Goal: Task Accomplishment & Management: Use online tool/utility

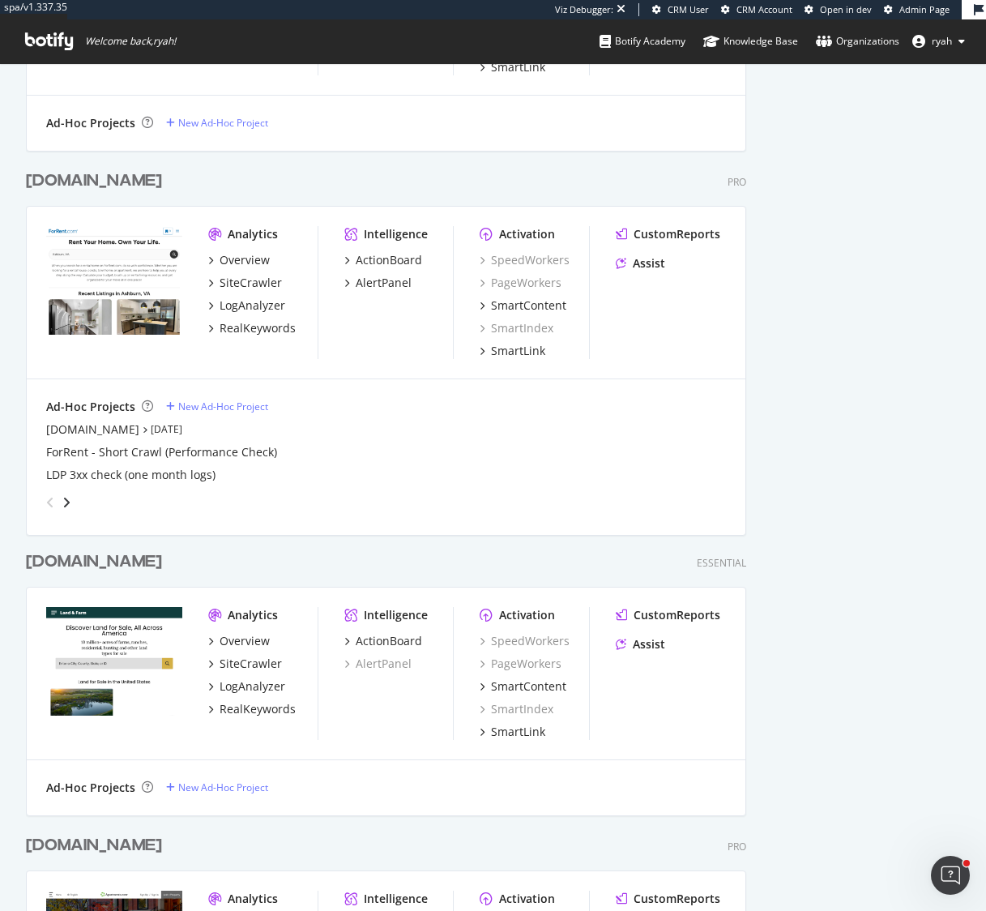
scroll to position [2642, 0]
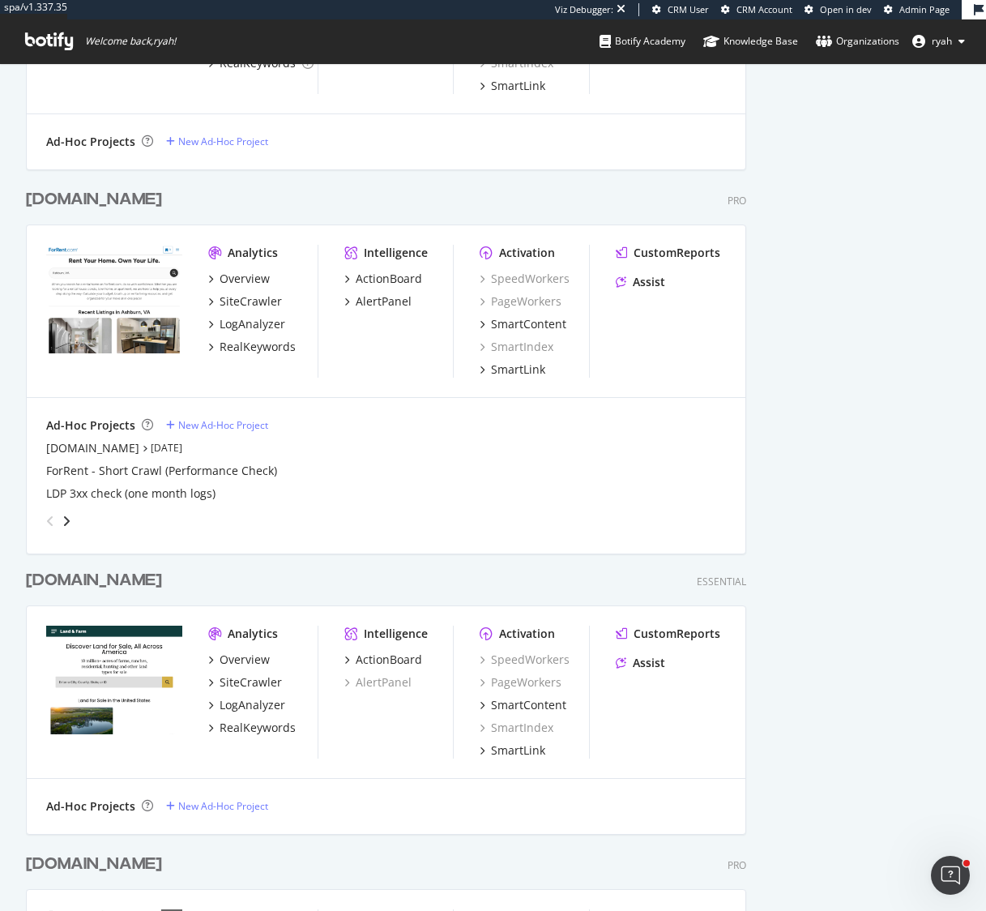
click at [114, 580] on div "[DOMAIN_NAME]" at bounding box center [94, 581] width 136 height 24
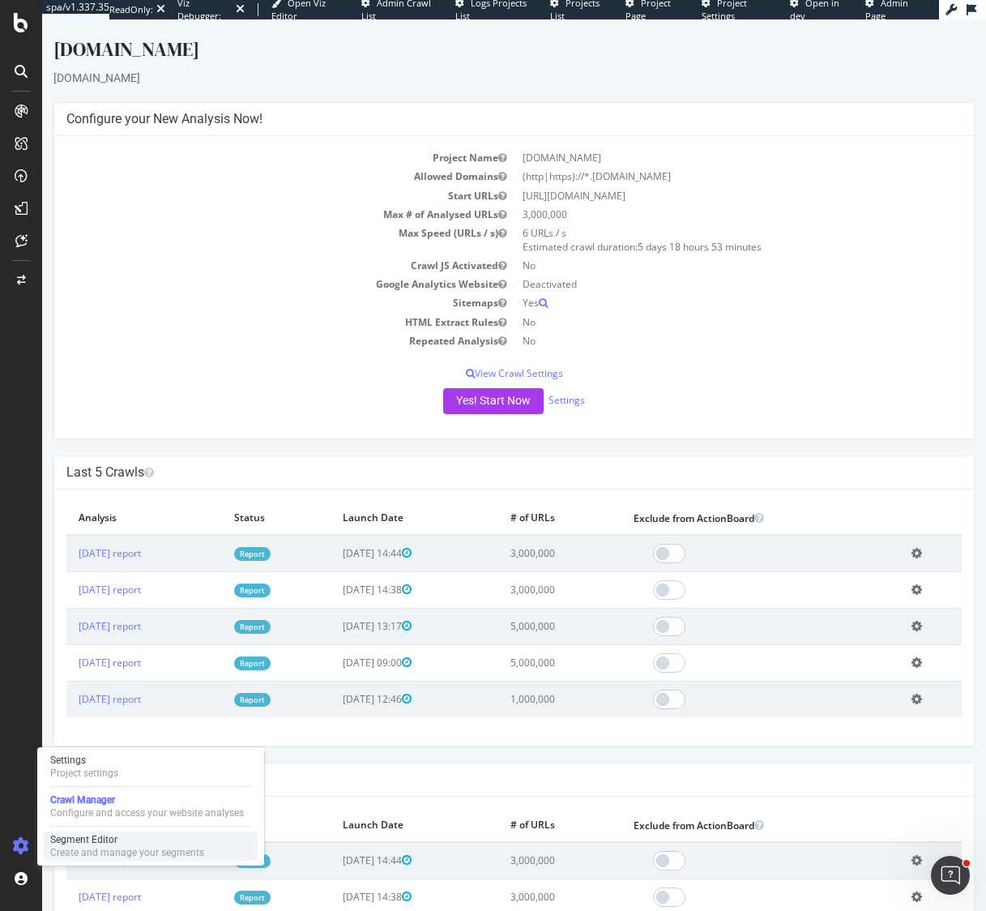
click at [100, 842] on div "Segment Editor" at bounding box center [127, 839] width 154 height 13
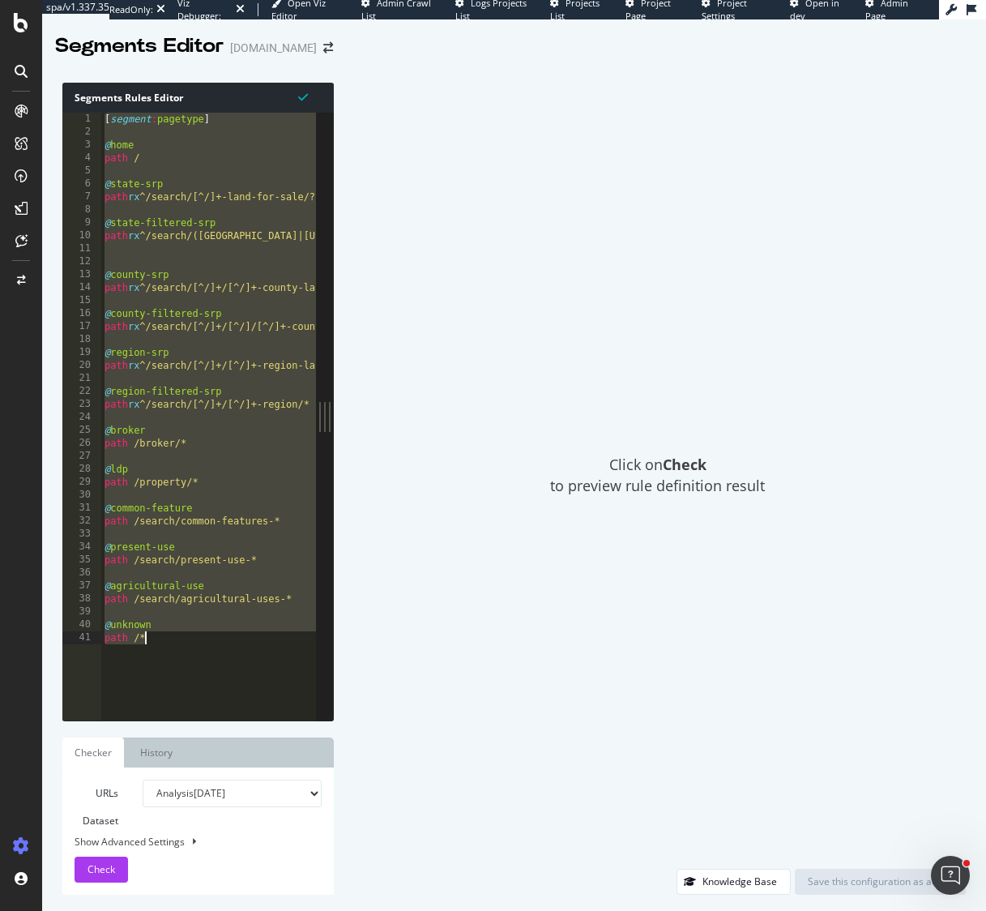
drag, startPoint x: 106, startPoint y: 115, endPoint x: 244, endPoint y: 692, distance: 593.3
type textarea "@unknown path /*"
click at [252, 846] on div "Show Advanced Settings" at bounding box center [185, 842] width 247 height 14
select select "5000"
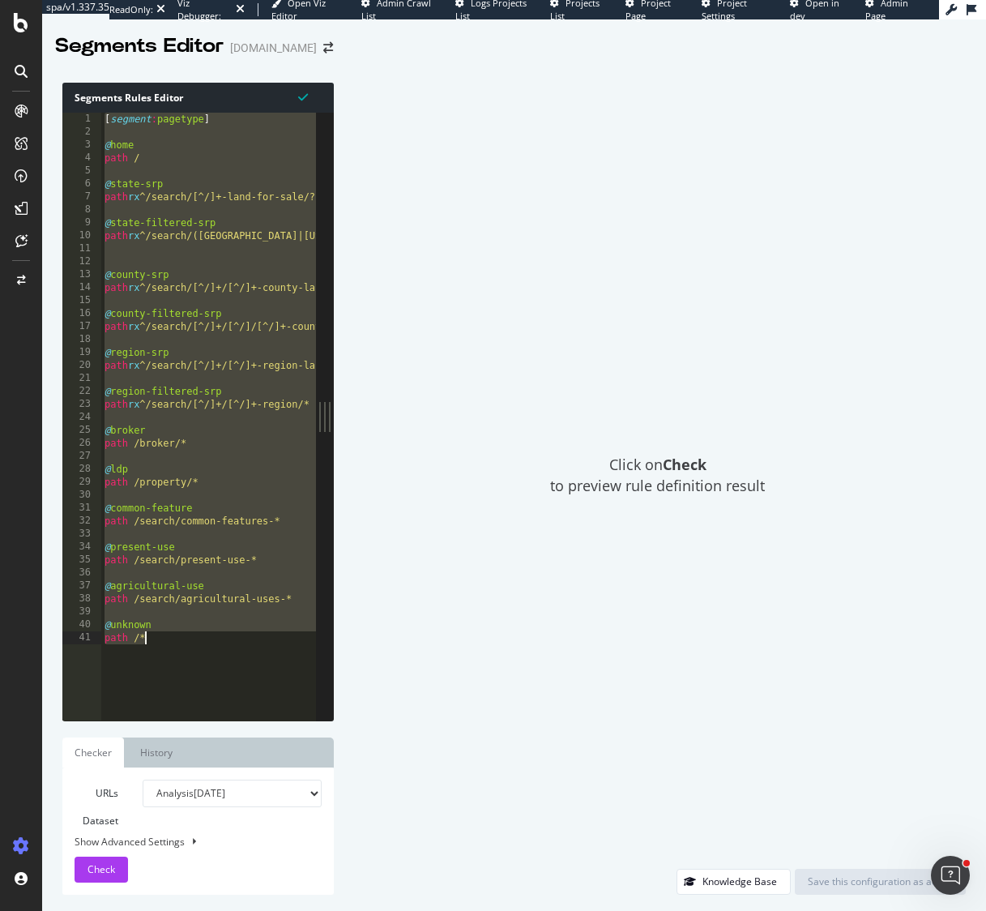
select select "100"
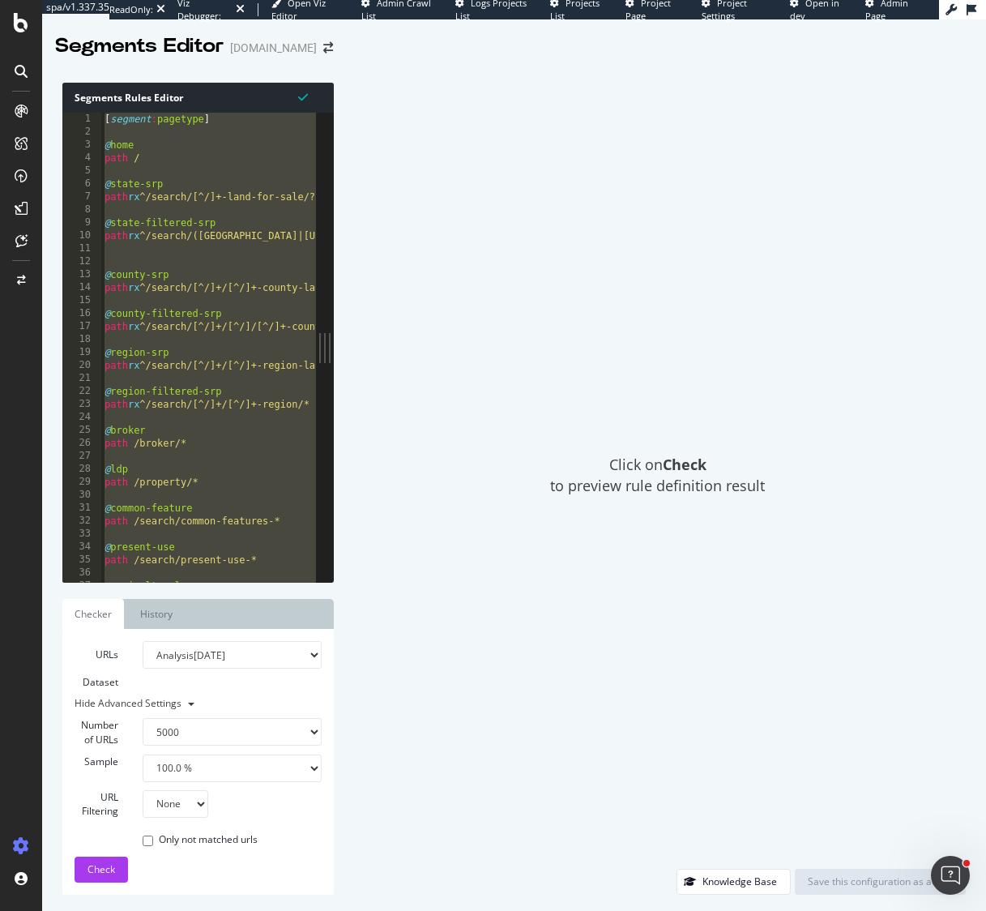
click at [433, 783] on div "Click on Check to preview rule definition result" at bounding box center [658, 476] width 617 height 786
click at [433, 647] on div "Click on Check to preview rule definition result" at bounding box center [658, 476] width 617 height 786
click at [284, 681] on div "Number of URLs 100 500 1000 5000" at bounding box center [198, 711] width 272 height 69
click at [424, 684] on div "Click on Check to preview rule definition result" at bounding box center [658, 476] width 617 height 786
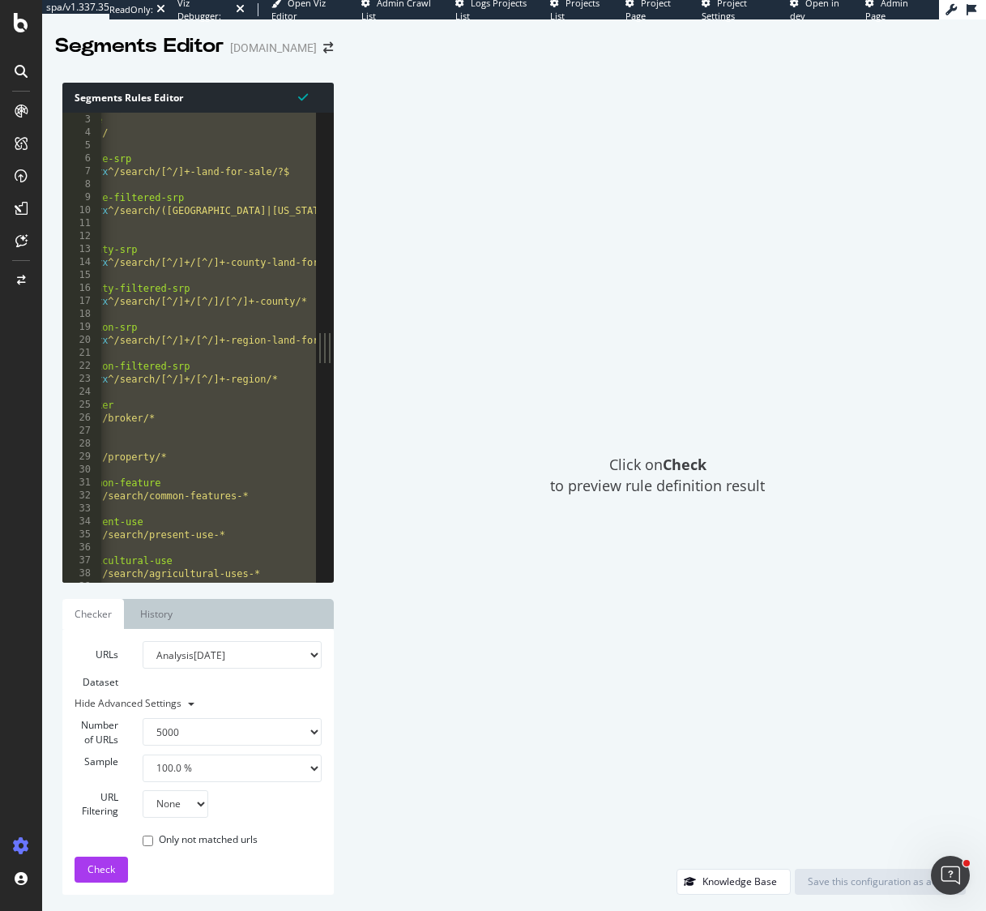
scroll to position [40, 0]
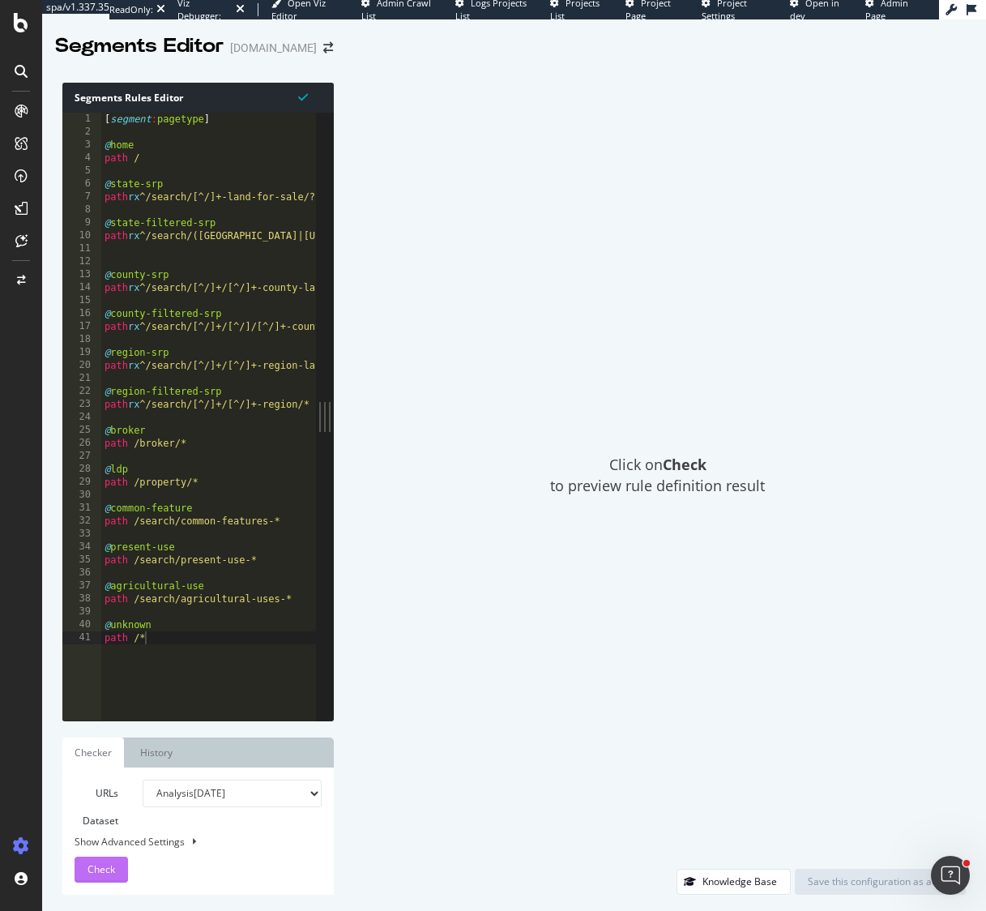
click at [100, 871] on span "Check" at bounding box center [102, 869] width 28 height 14
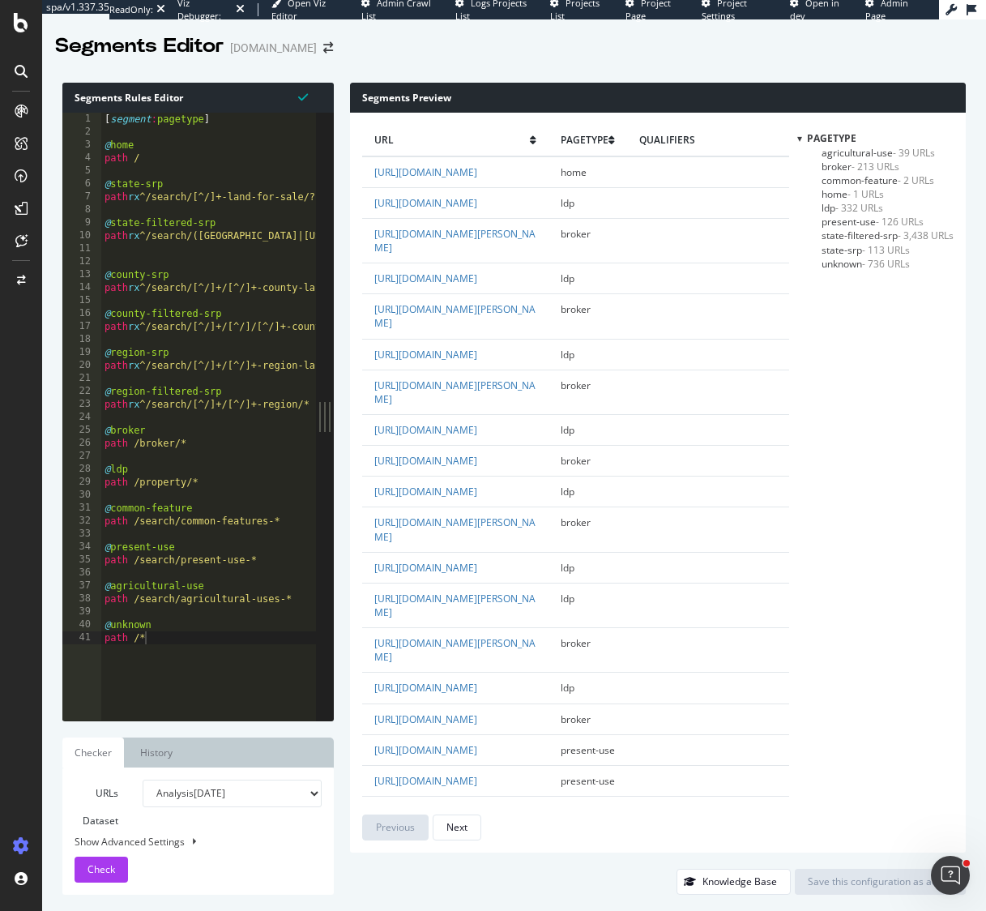
click at [860, 235] on span "state-filtered-srp - 3,438 URLs" at bounding box center [888, 236] width 132 height 14
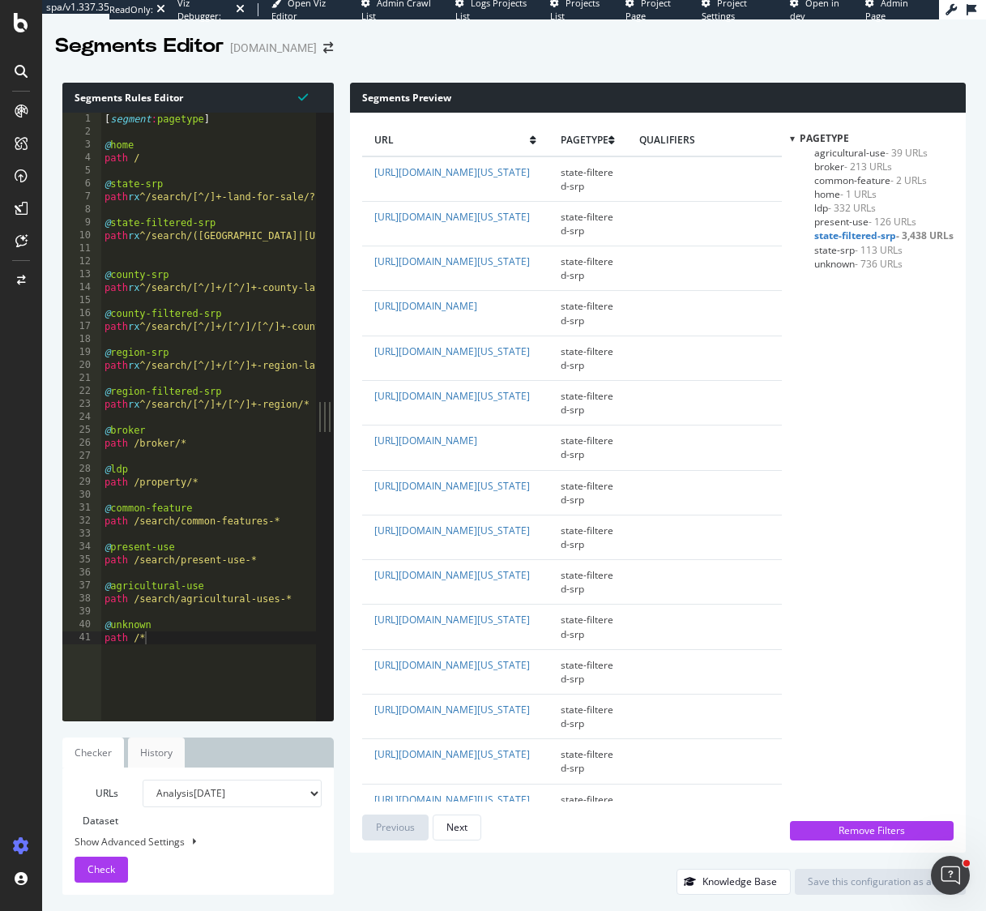
click at [157, 755] on link "History" at bounding box center [156, 753] width 57 height 30
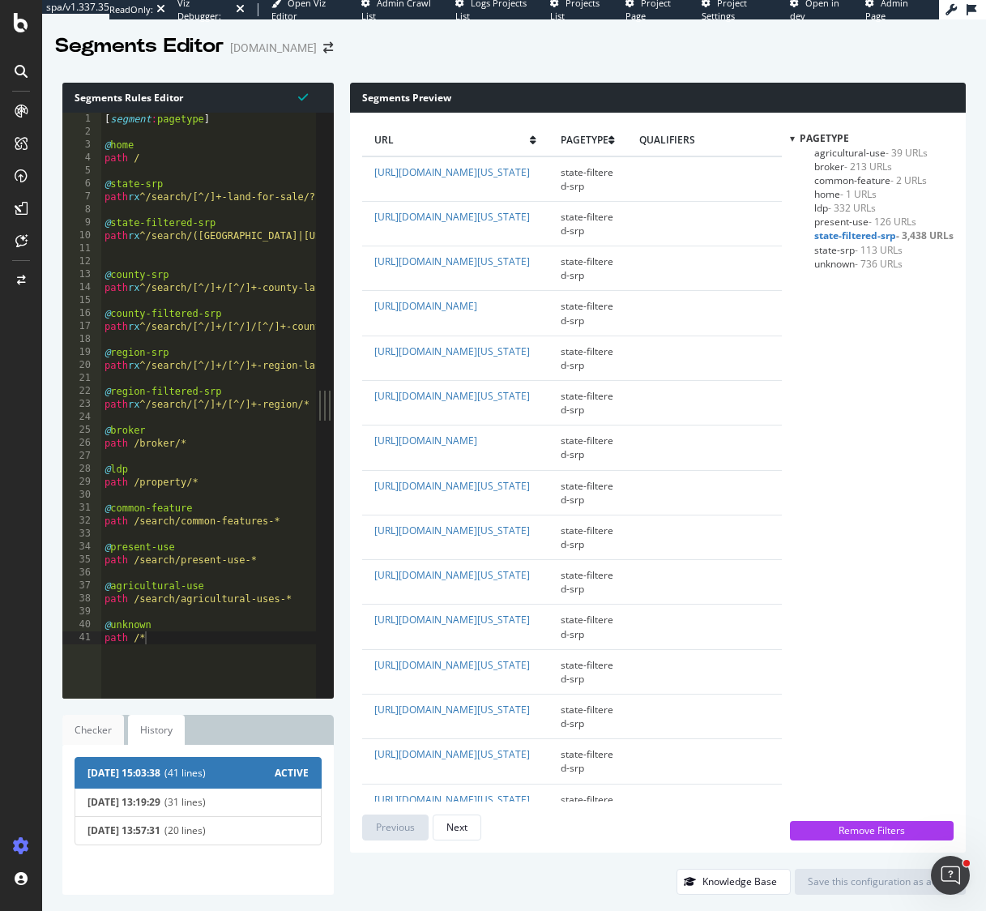
click at [88, 729] on link "Checker" at bounding box center [93, 730] width 62 height 30
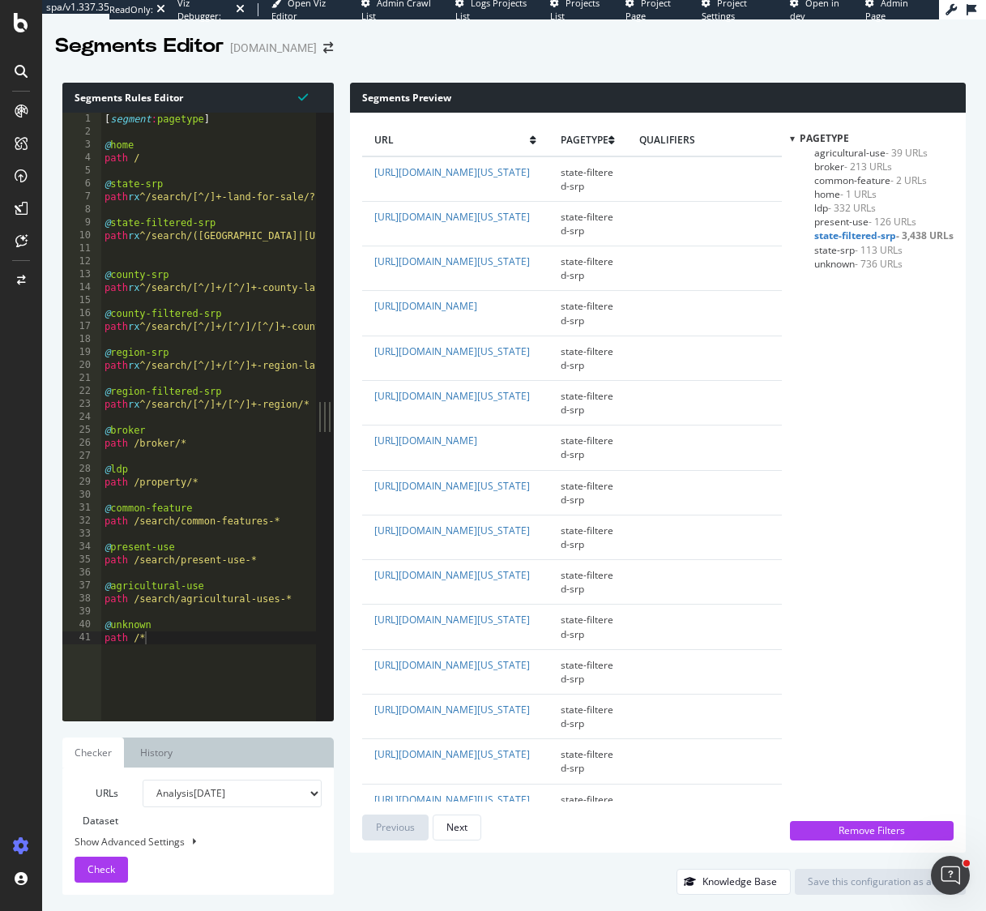
click at [164, 843] on div "Show Advanced Settings" at bounding box center [185, 842] width 247 height 14
select select "5000"
select select "100"
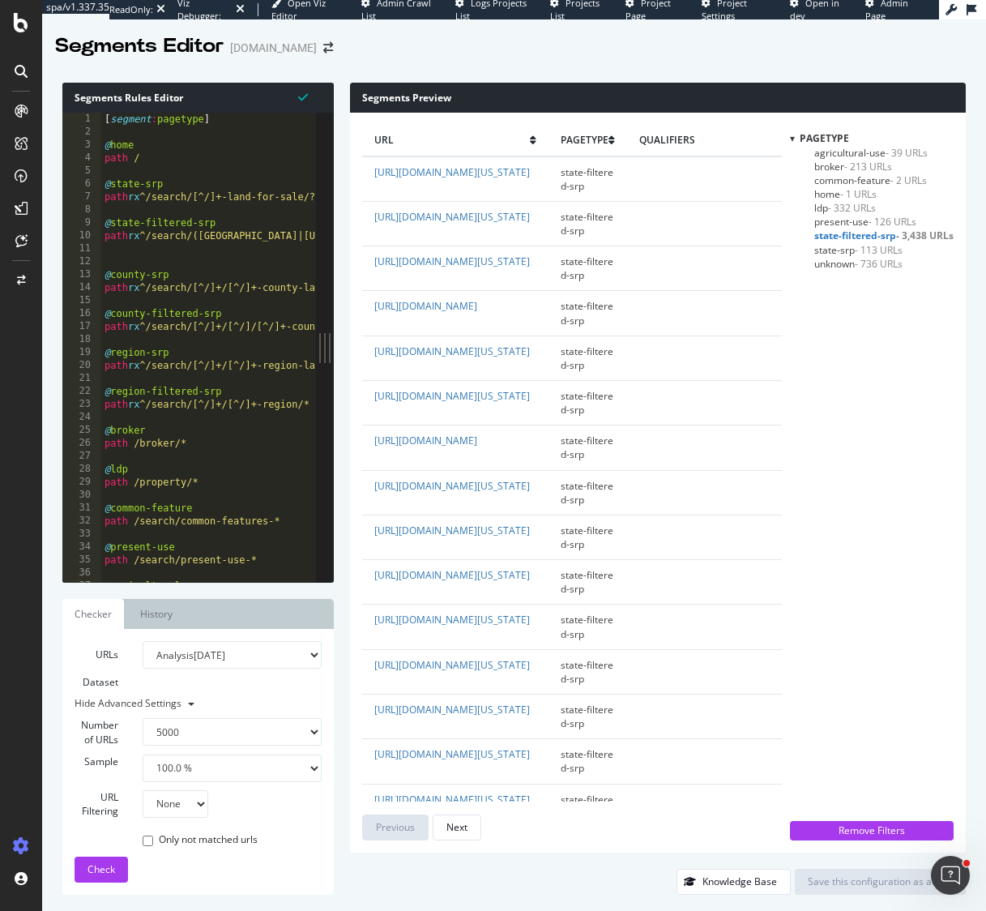
click at [313, 657] on select "Analysis [DATE] Analysis [DATE] Analysis [DATE] Analysis [DATE] Analysis [DATE]…" at bounding box center [232, 655] width 179 height 28
click at [143, 641] on select "Analysis [DATE] Analysis [DATE] Analysis [DATE] Analysis [DATE] Analysis [DATE]…" at bounding box center [232, 655] width 179 height 28
click at [181, 687] on div "Number of URLs 100 500 1000 5000" at bounding box center [198, 711] width 272 height 69
click at [190, 704] on b at bounding box center [191, 704] width 6 height 3
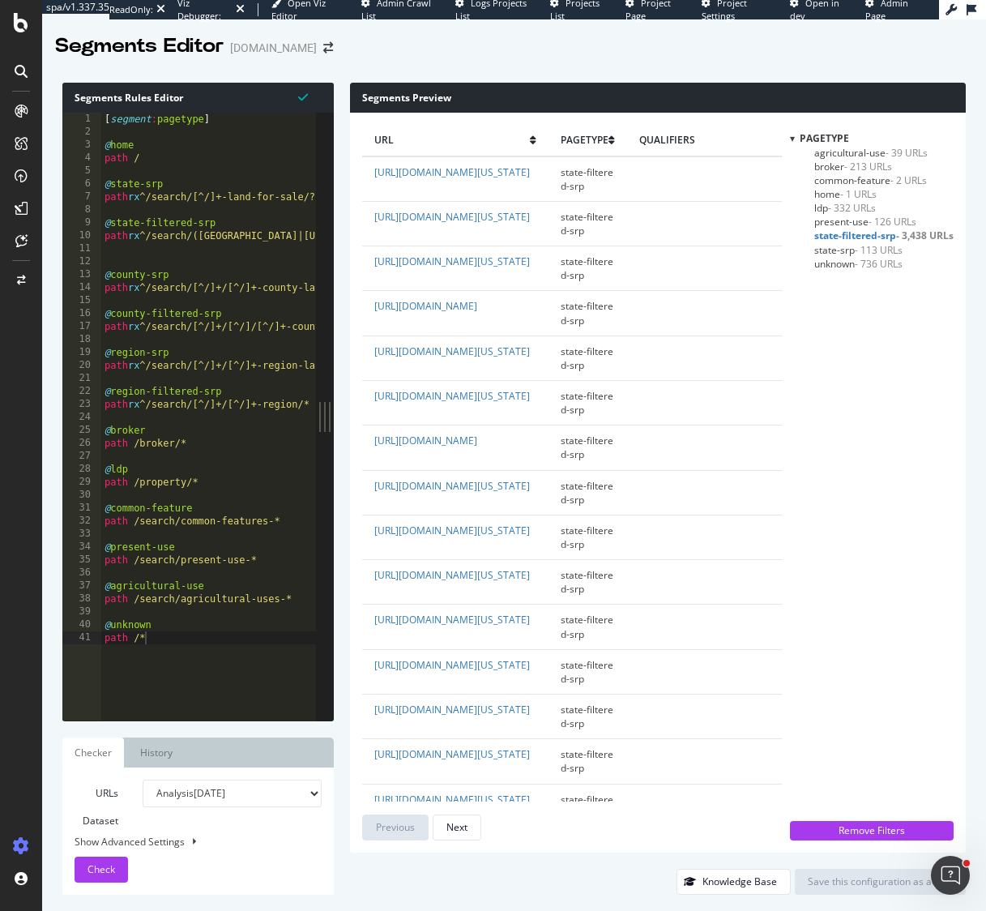
click at [112, 794] on label "URLs Dataset" at bounding box center [96, 807] width 68 height 55
click at [104, 823] on label "URLs Dataset" at bounding box center [96, 807] width 68 height 55
click at [174, 839] on div "Show Advanced Settings" at bounding box center [185, 842] width 247 height 14
select select "5000"
select select "100"
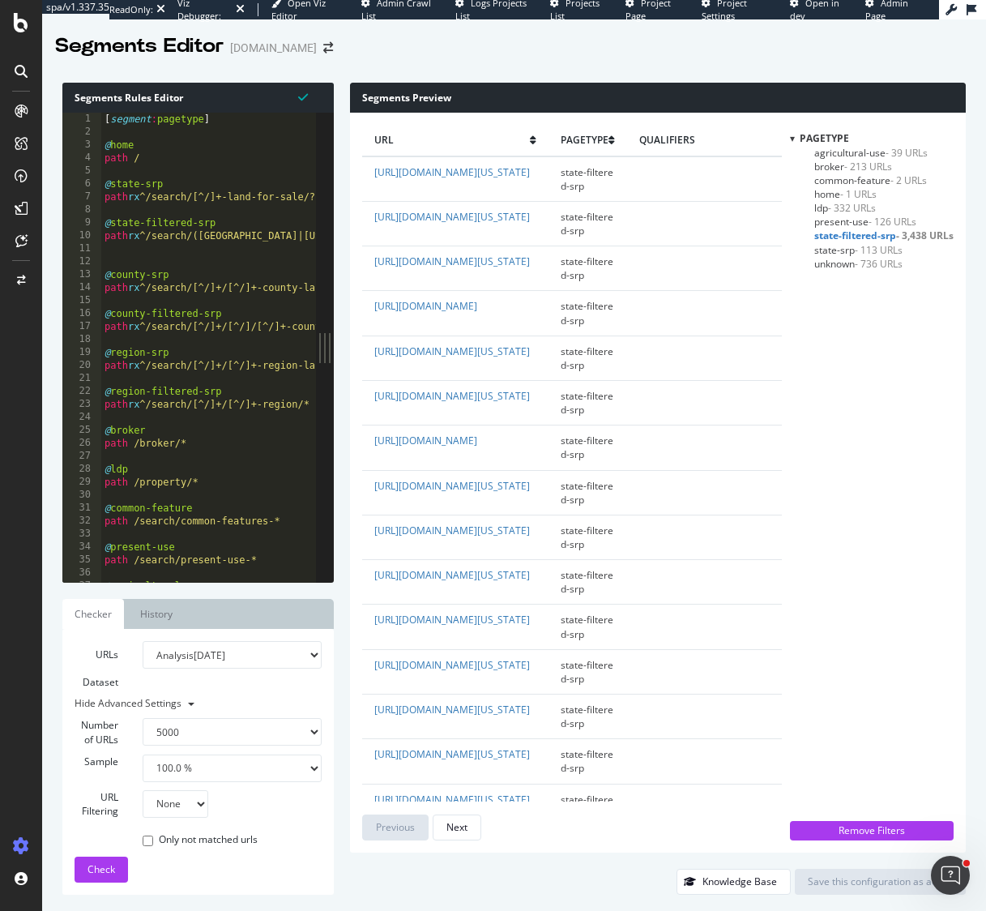
click at [178, 661] on select "Analysis [DATE] Analysis [DATE] Analysis [DATE] Analysis [DATE] Analysis [DATE]…" at bounding box center [232, 655] width 179 height 28
select select "urlList"
click at [143, 641] on select "Analysis [DATE] Analysis [DATE] Analysis [DATE] Analysis [DATE] Analysis [DATE]…" at bounding box center [232, 655] width 179 height 28
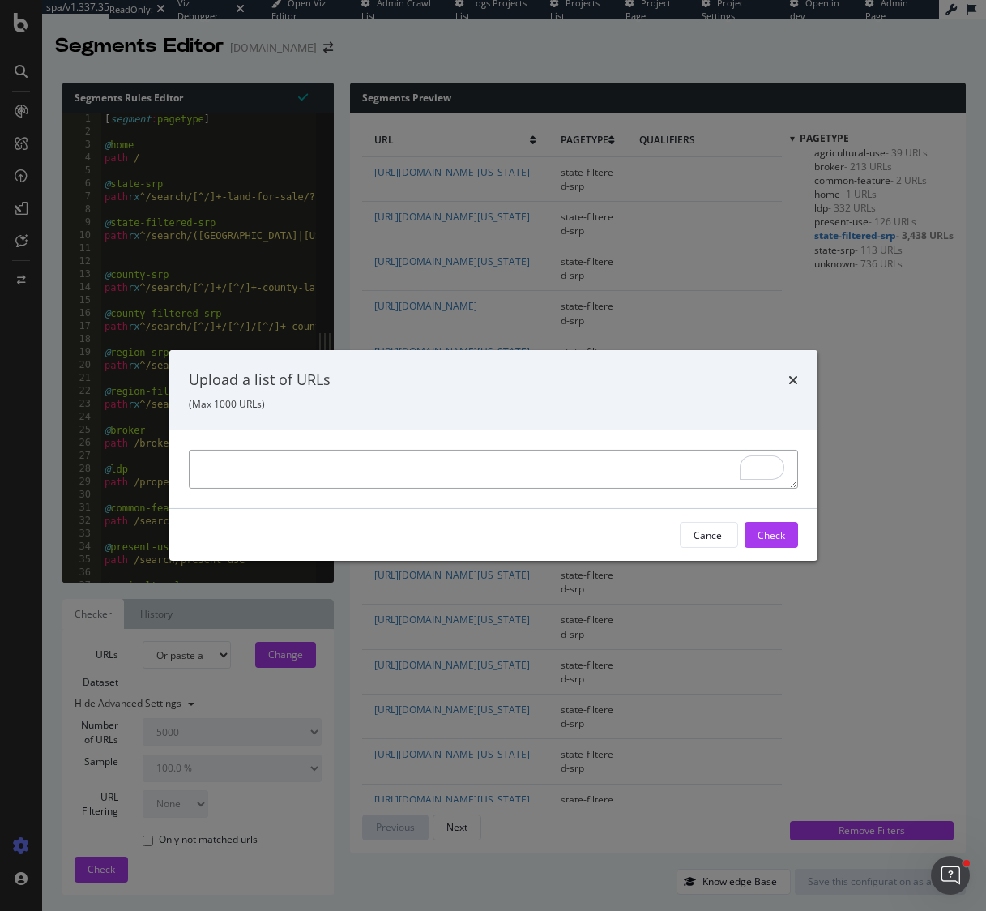
paste textarea "/search/[US_STATE]-land-for-sale/ /search/new-york-land-for-sale/"
type textarea "/search/[US_STATE]-land-for-sale/ /search/new-york-land-for-sale/"
click at [765, 536] on div "Check" at bounding box center [772, 535] width 28 height 14
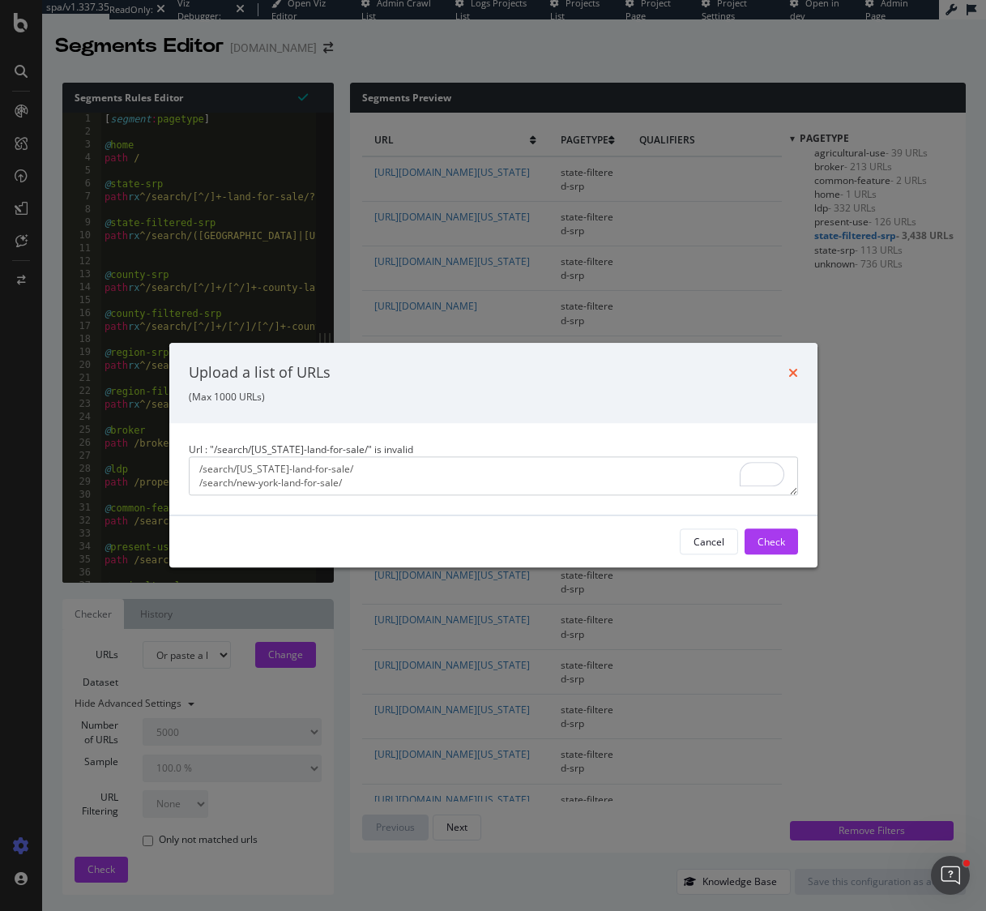
click at [792, 372] on icon "times" at bounding box center [794, 372] width 10 height 13
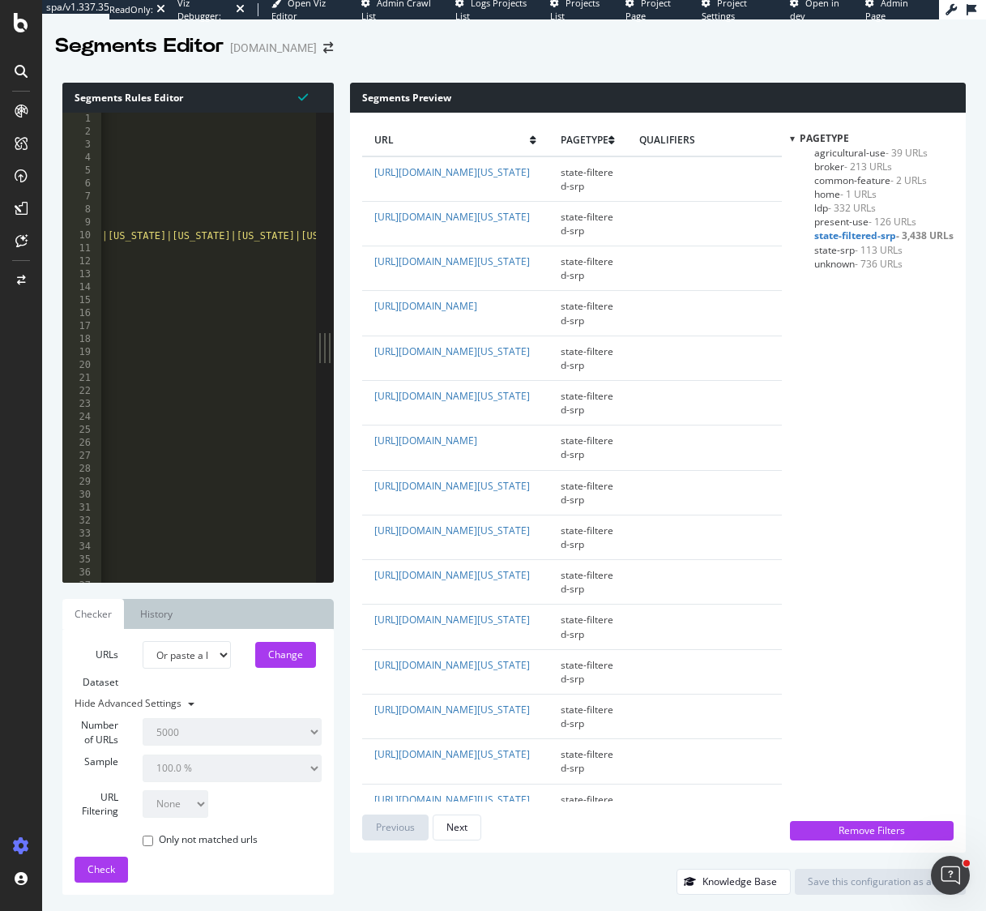
scroll to position [0, 775]
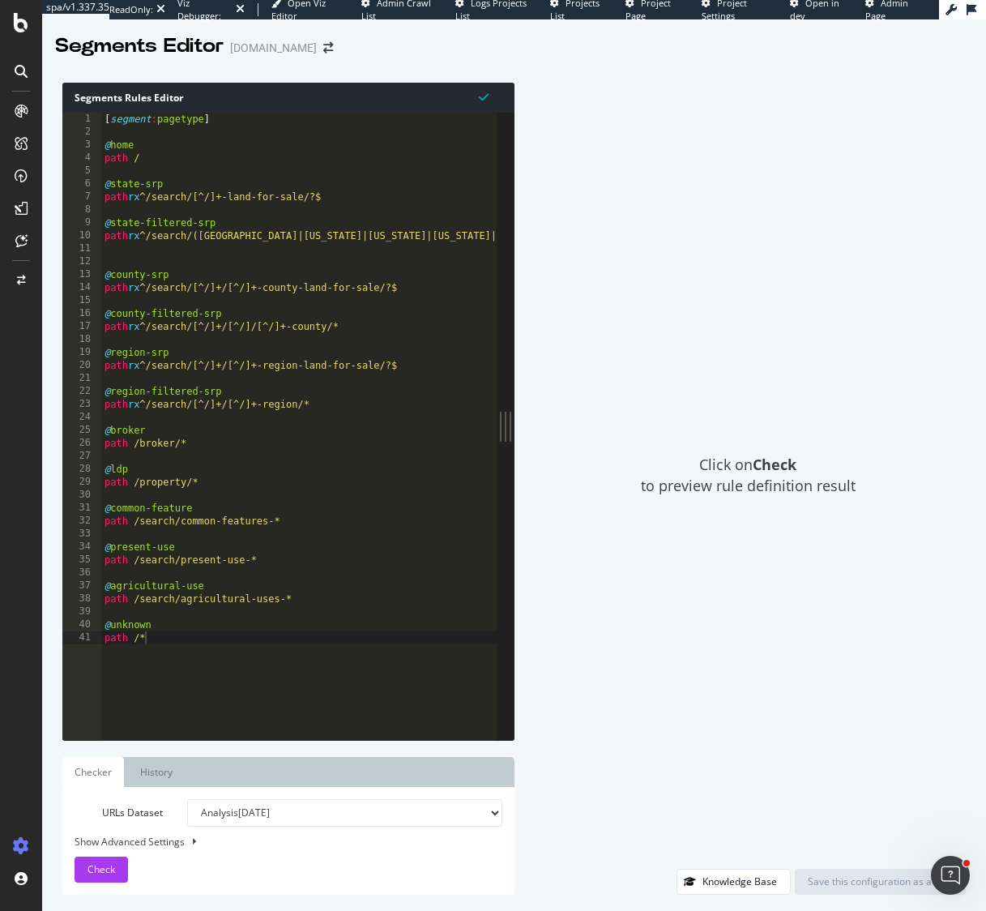
drag, startPoint x: 326, startPoint y: 415, endPoint x: 699, endPoint y: 417, distance: 372.8
click at [699, 417] on div "Segments Rules Editor 1 2 3 4 5 6 7 8 9 10 11 12 13 14 15 16 17 18 19 20 21 22 …" at bounding box center [514, 488] width 944 height 845
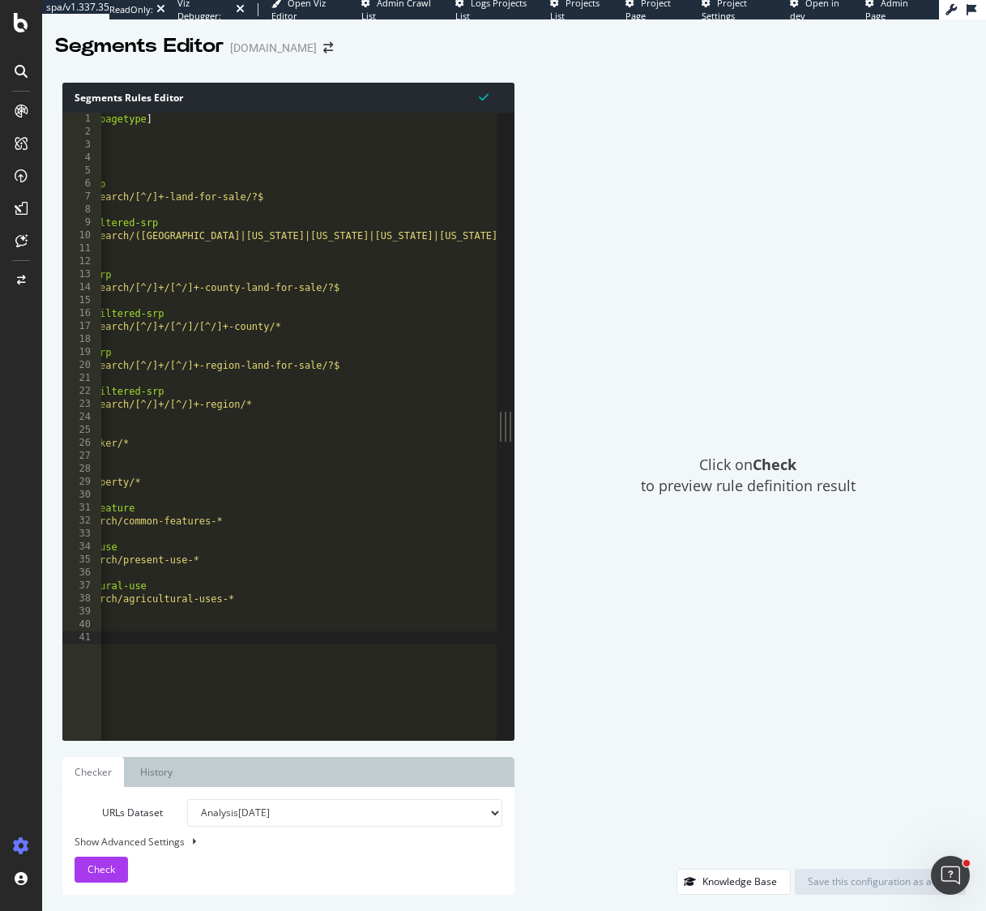
scroll to position [0, 62]
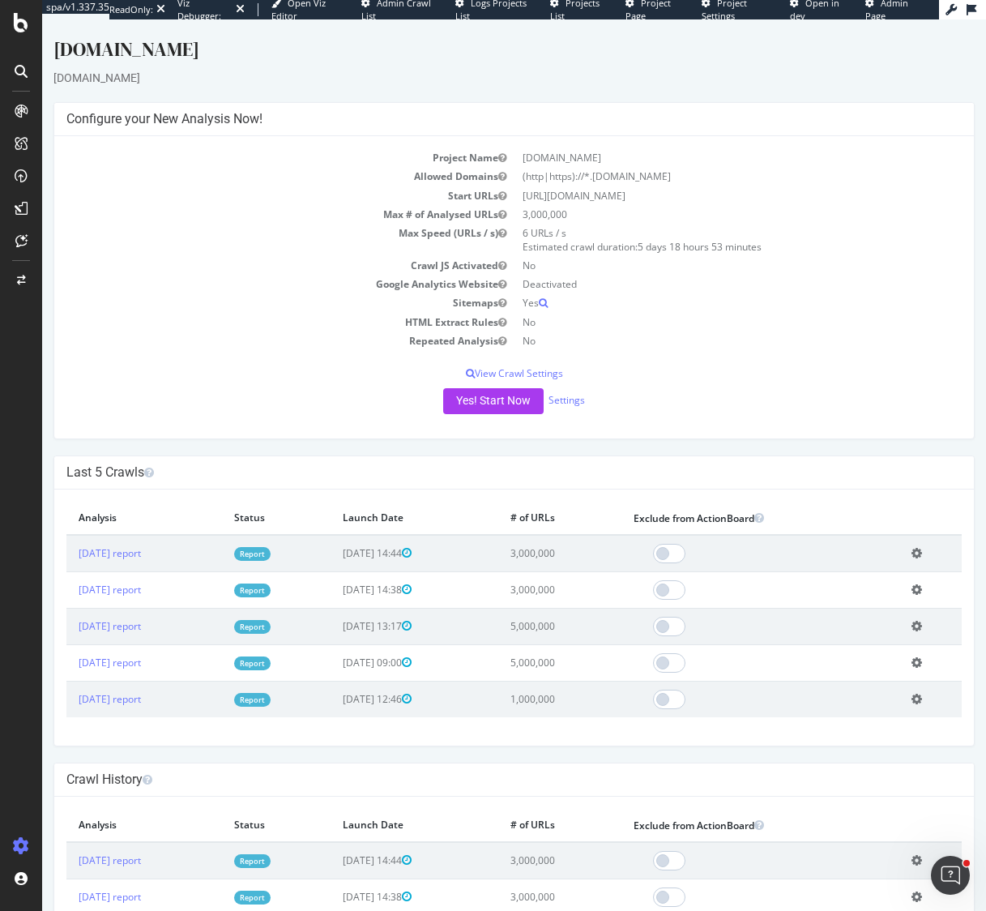
click at [513, 331] on div "Project Name [DOMAIN_NAME] Allowed Domains (http|https)://*.[DOMAIN_NAME] Start…" at bounding box center [514, 287] width 920 height 302
